Goal: Task Accomplishment & Management: Use online tool/utility

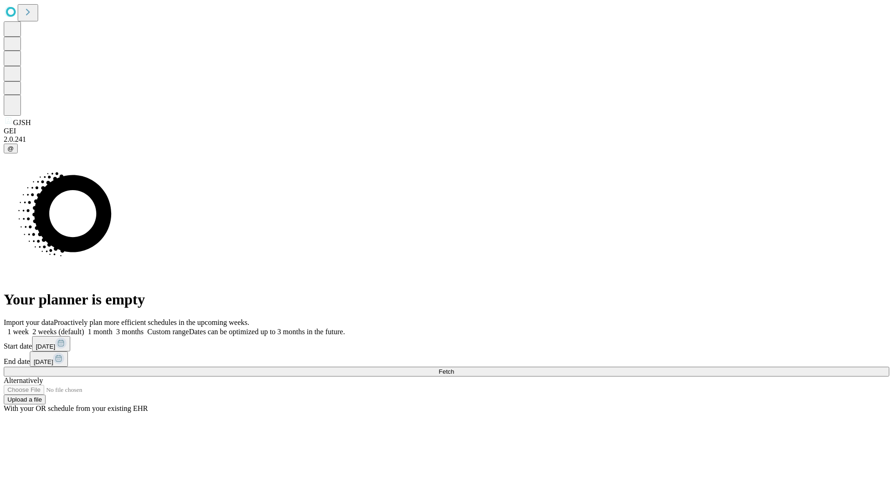
click at [454, 368] on span "Fetch" at bounding box center [446, 371] width 15 height 7
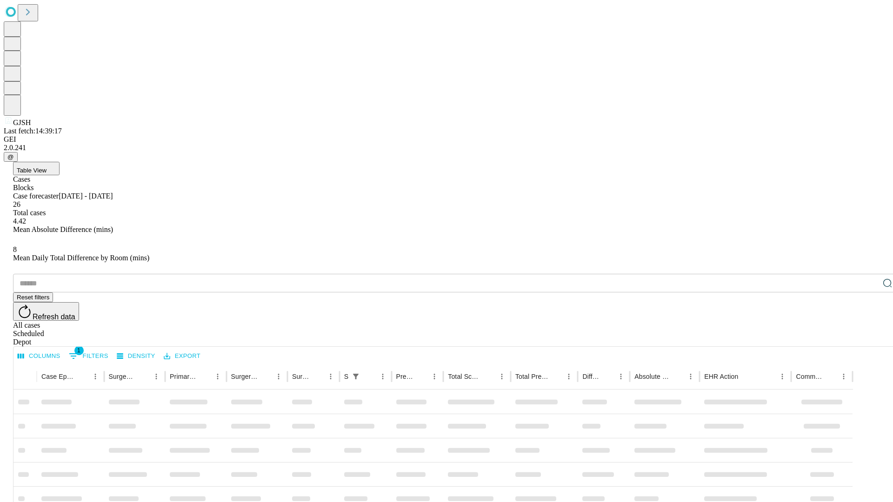
click at [869, 338] on div "Depot" at bounding box center [456, 342] width 886 height 8
